Goal: Communication & Community: Participate in discussion

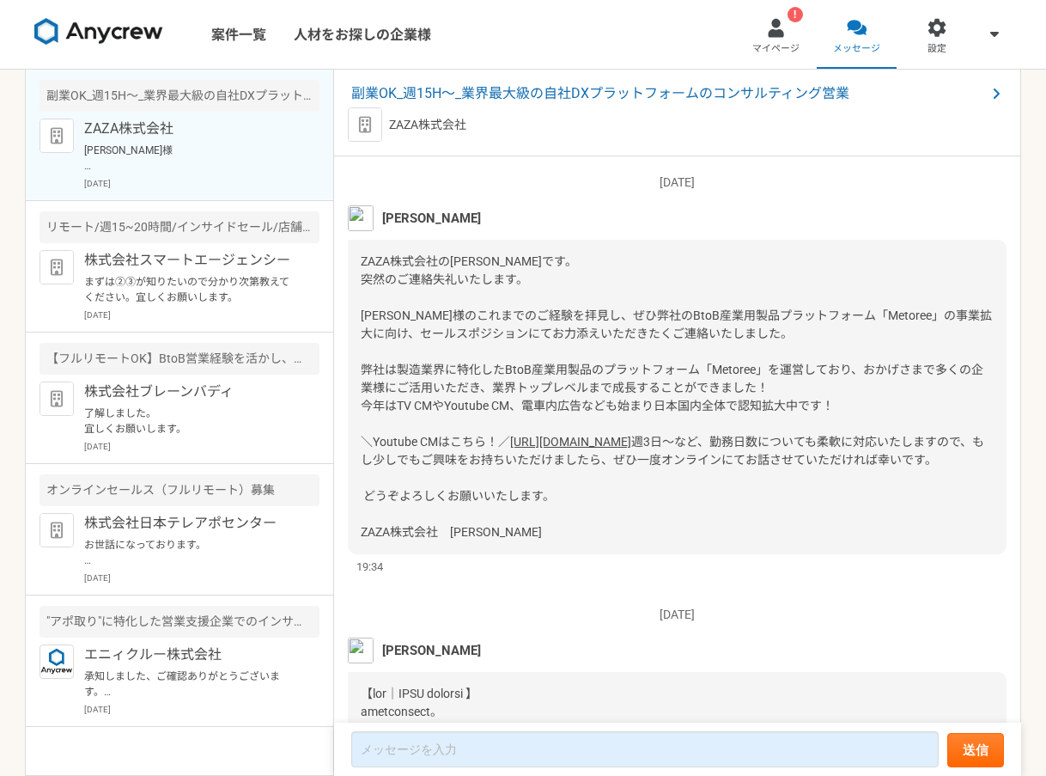
scroll to position [1994, 0]
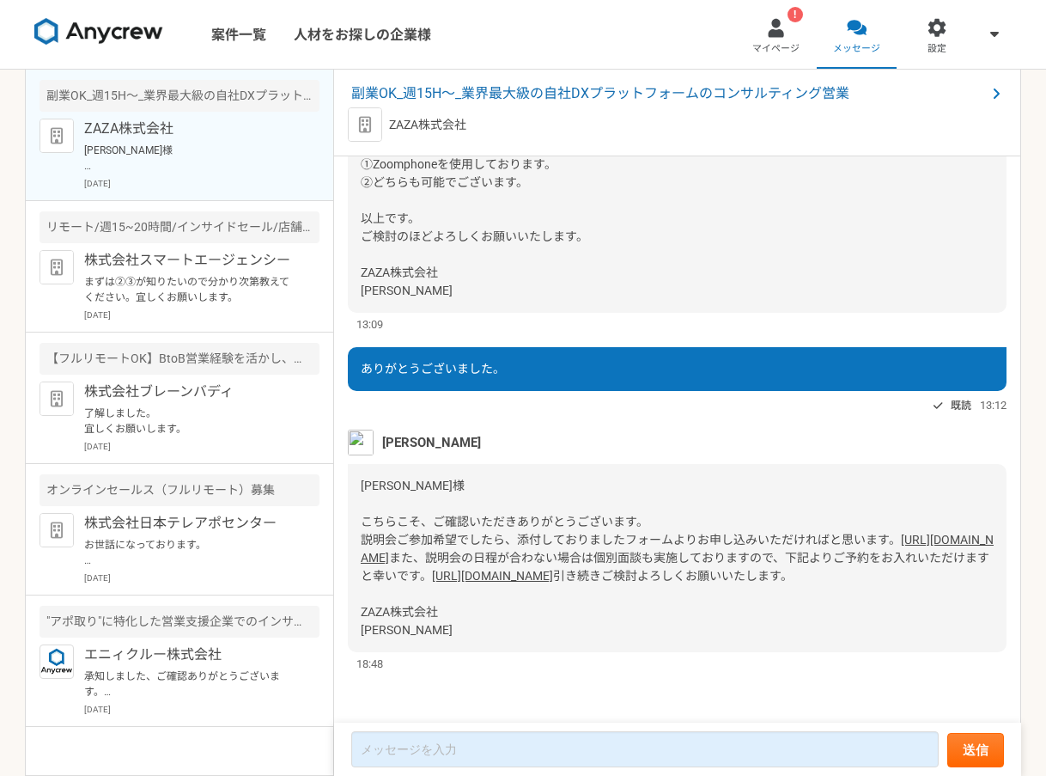
drag, startPoint x: 644, startPoint y: 27, endPoint x: 634, endPoint y: 30, distance: 10.1
click at [643, 27] on nav "案件一覧 人材をお探しの企業様 ! マイページ メッセージ 設定" at bounding box center [523, 34] width 1046 height 69
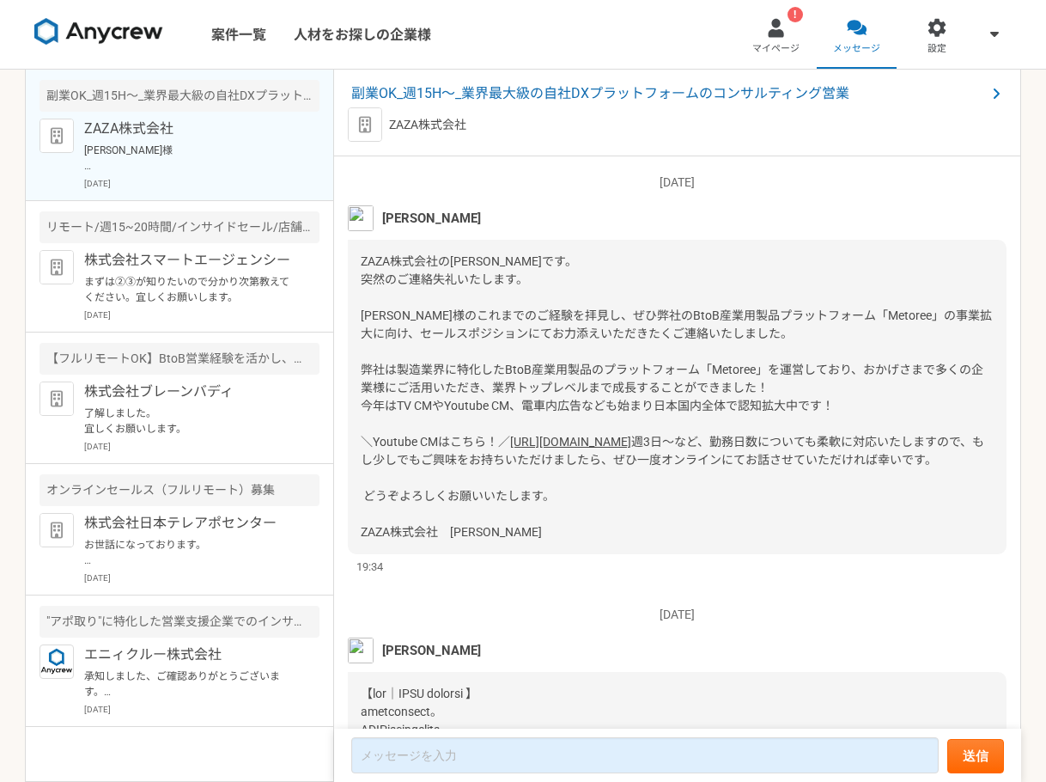
scroll to position [1988, 0]
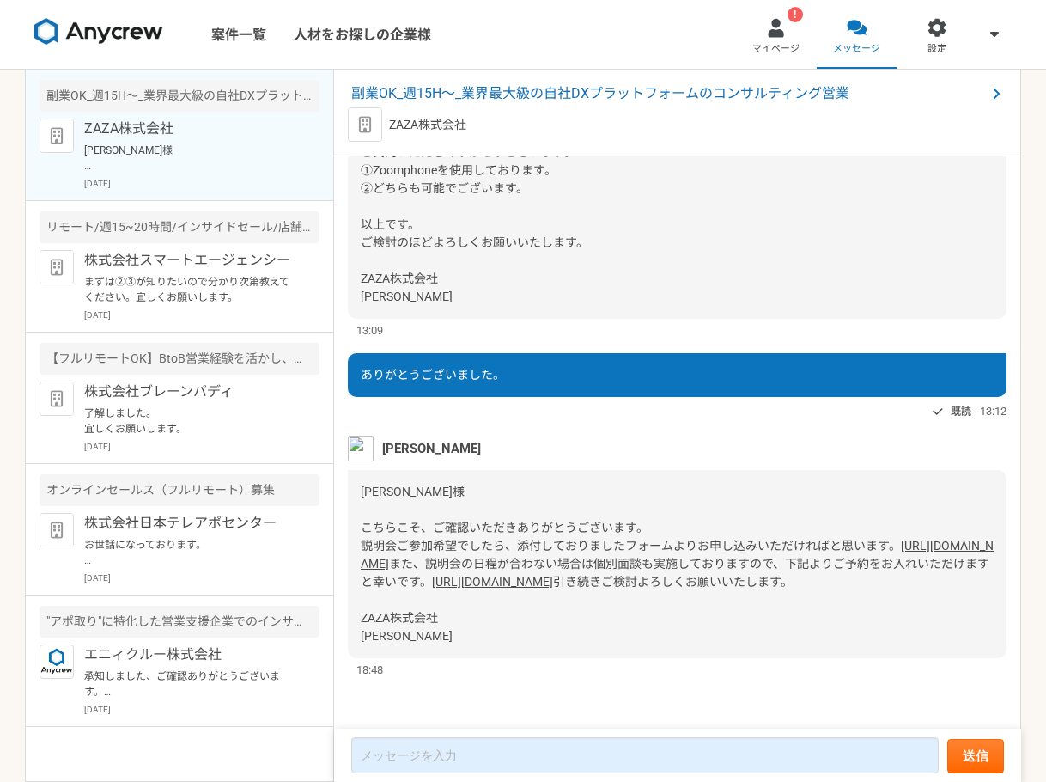
click at [599, 22] on nav "案件一覧 人材をお探しの企業様 ! マイページ メッセージ 設定" at bounding box center [523, 34] width 1046 height 69
